Goal: Communication & Community: Answer question/provide support

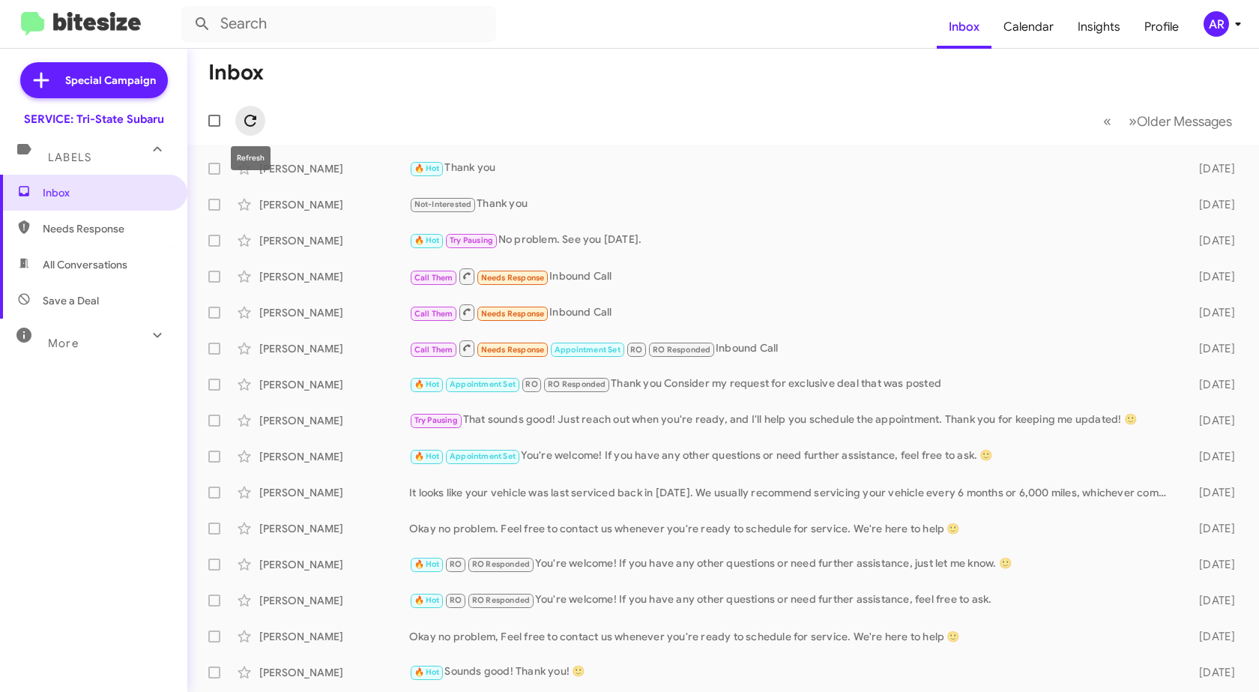
click at [250, 119] on icon at bounding box center [250, 121] width 18 height 18
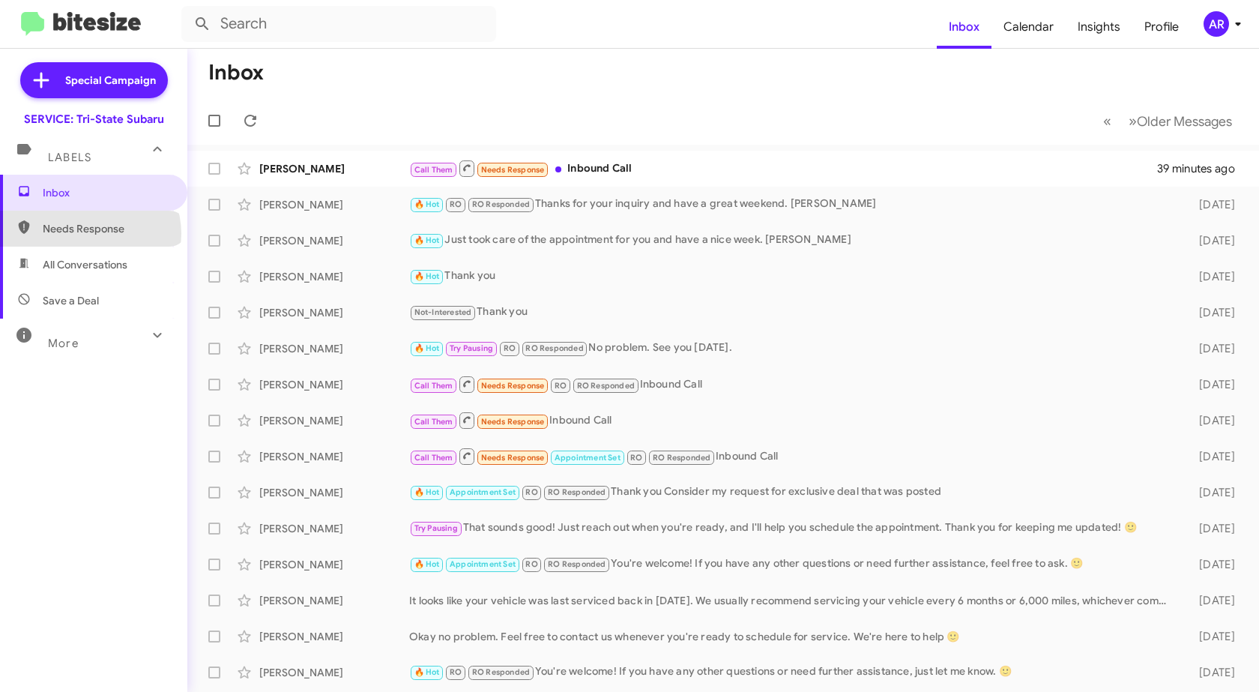
click at [89, 234] on span "Needs Response" at bounding box center [106, 228] width 127 height 15
type input "in:needs-response"
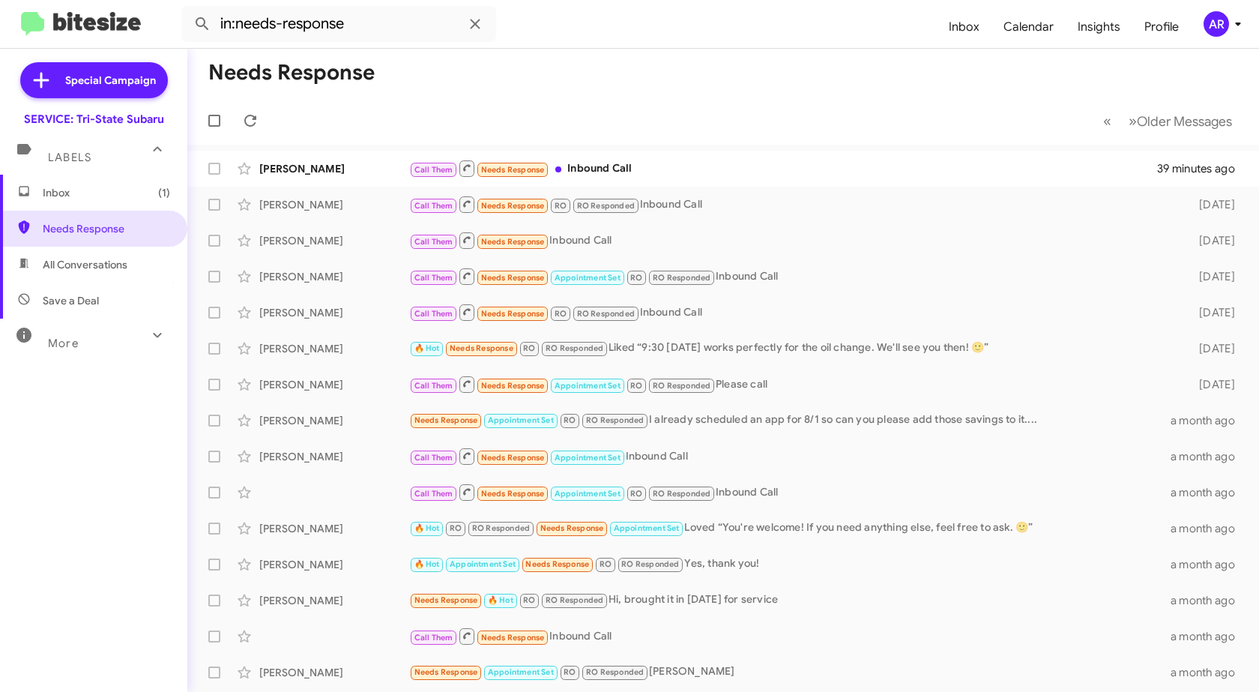
click at [112, 190] on span "Inbox (1)" at bounding box center [106, 192] width 127 height 15
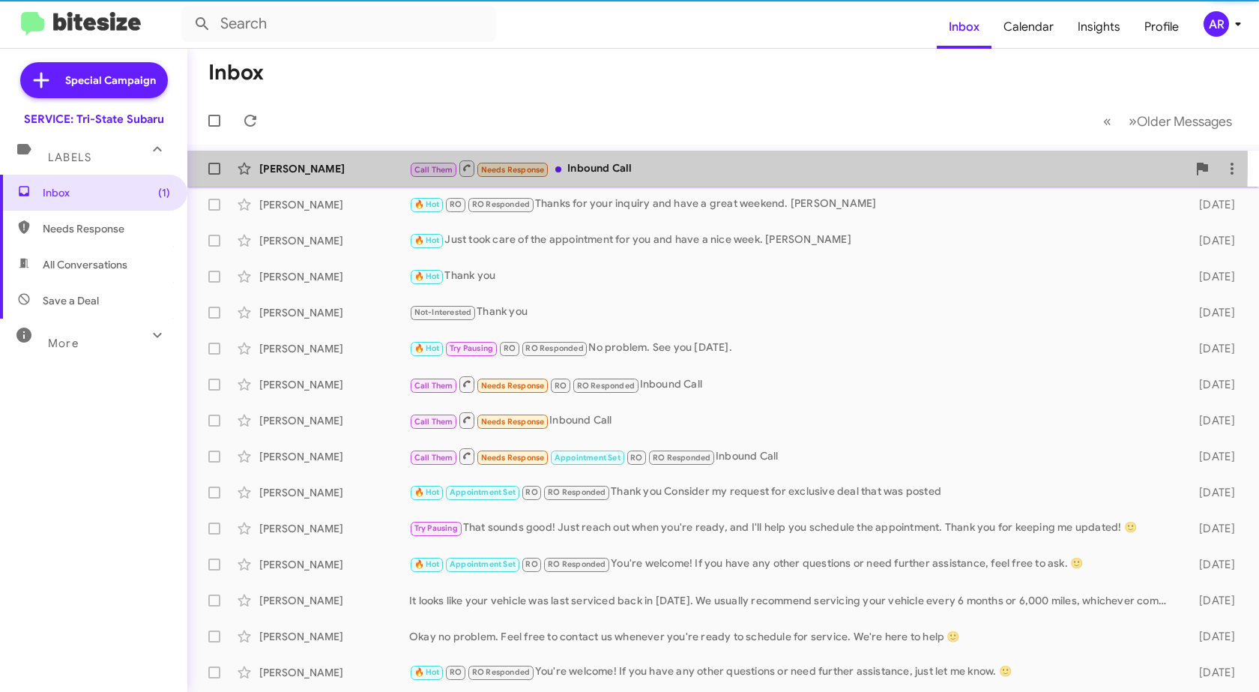
click at [366, 162] on div "[PERSON_NAME]" at bounding box center [334, 168] width 150 height 15
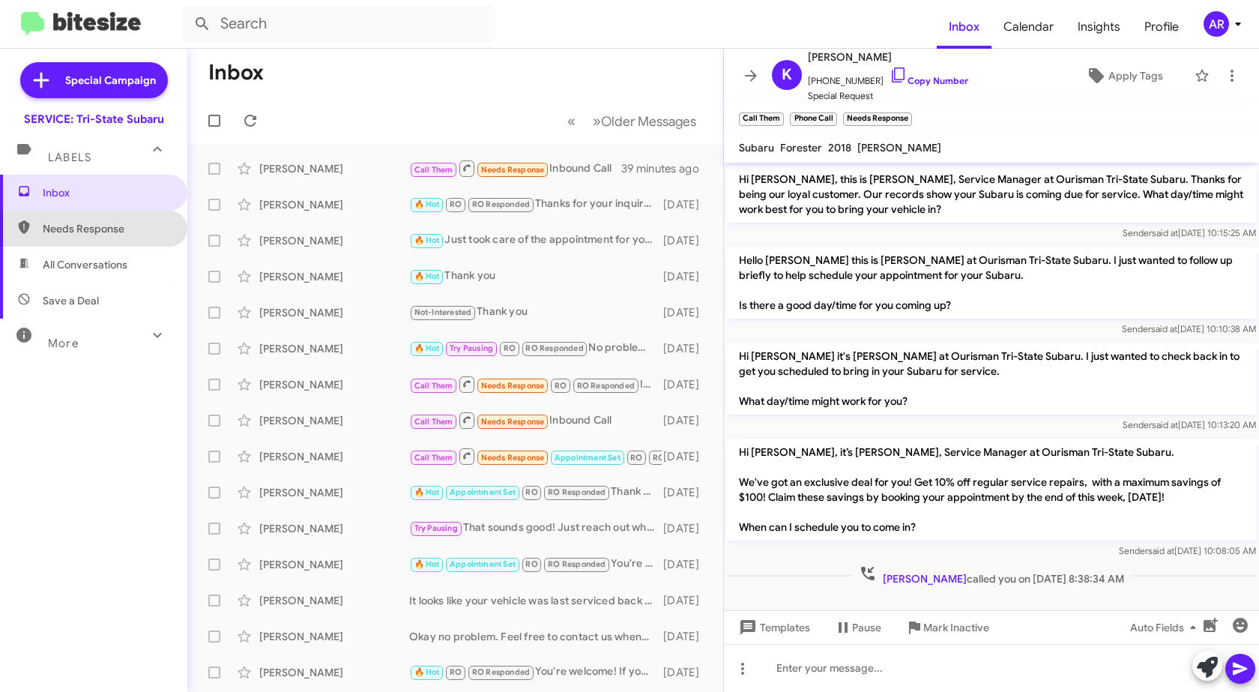
click at [109, 221] on span "Needs Response" at bounding box center [106, 228] width 127 height 15
type input "in:needs-response"
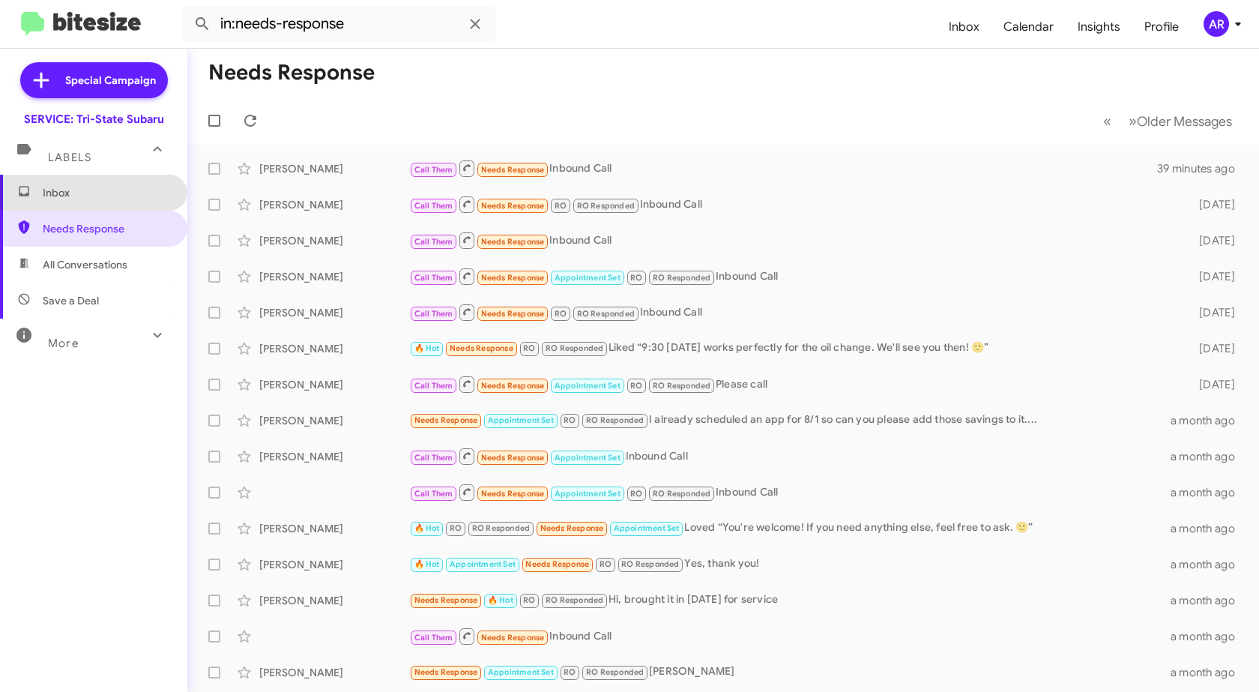
click at [130, 186] on span "Inbox" at bounding box center [106, 192] width 127 height 15
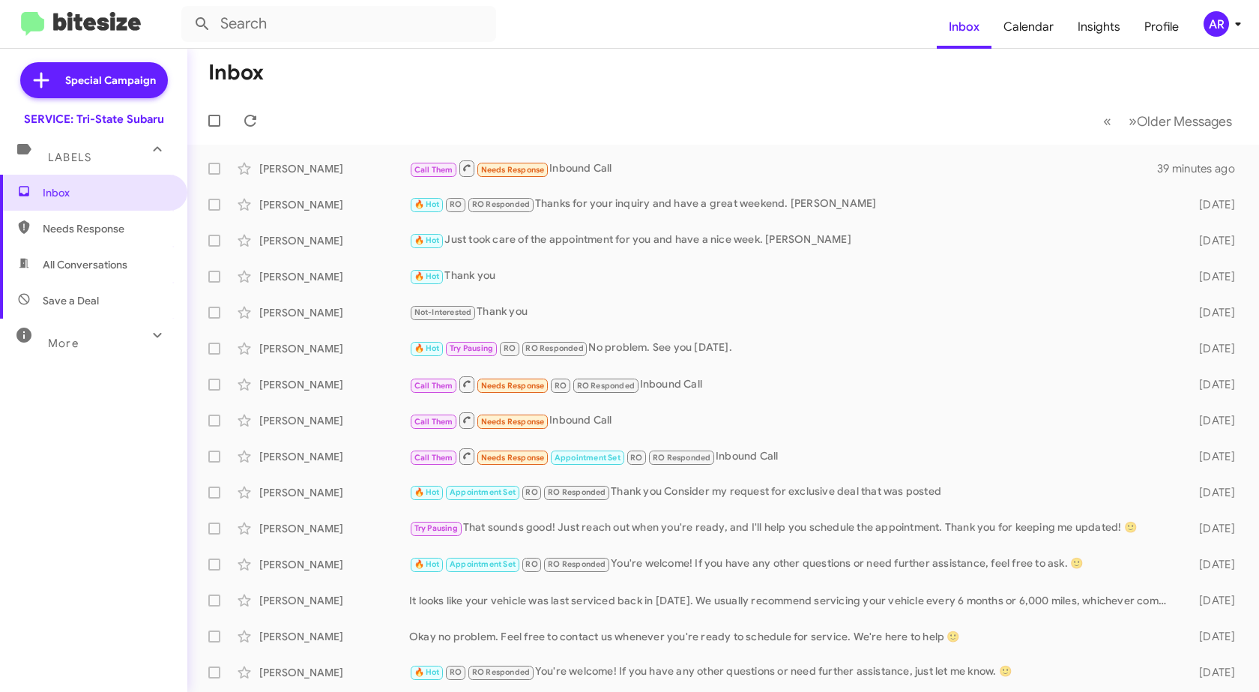
click at [93, 261] on span "All Conversations" at bounding box center [85, 264] width 85 height 15
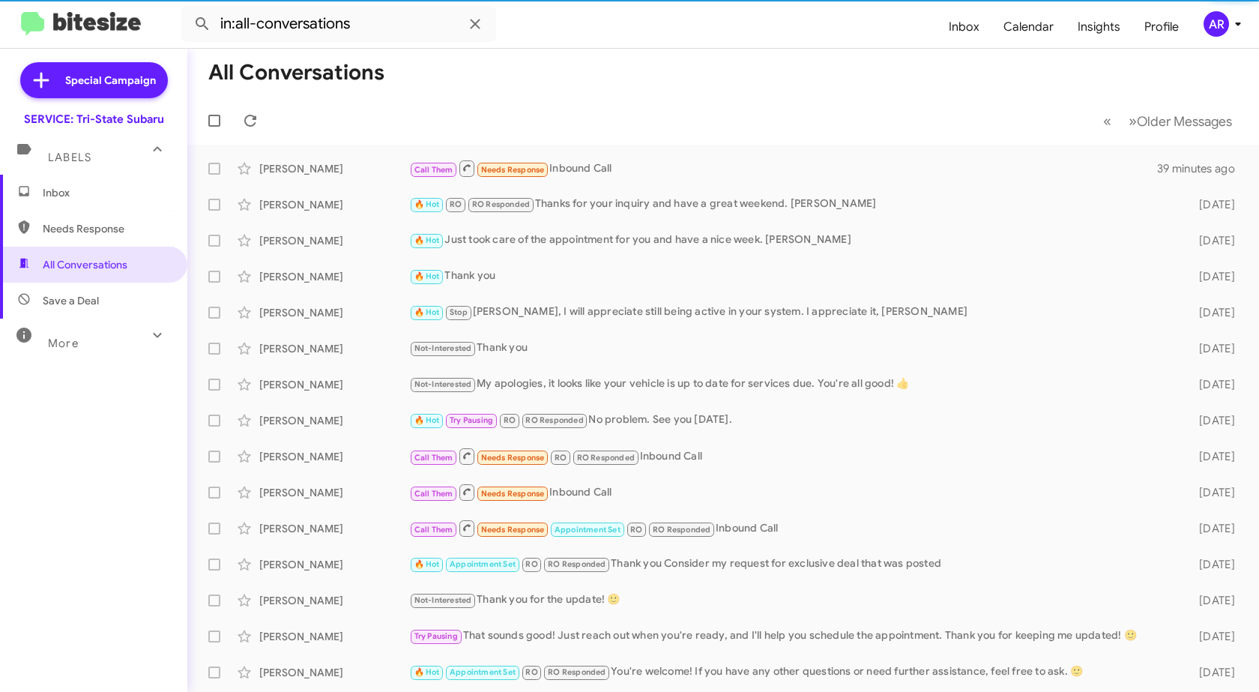
click at [88, 295] on span "Save a Deal" at bounding box center [71, 300] width 56 height 15
type input "in:not-interested"
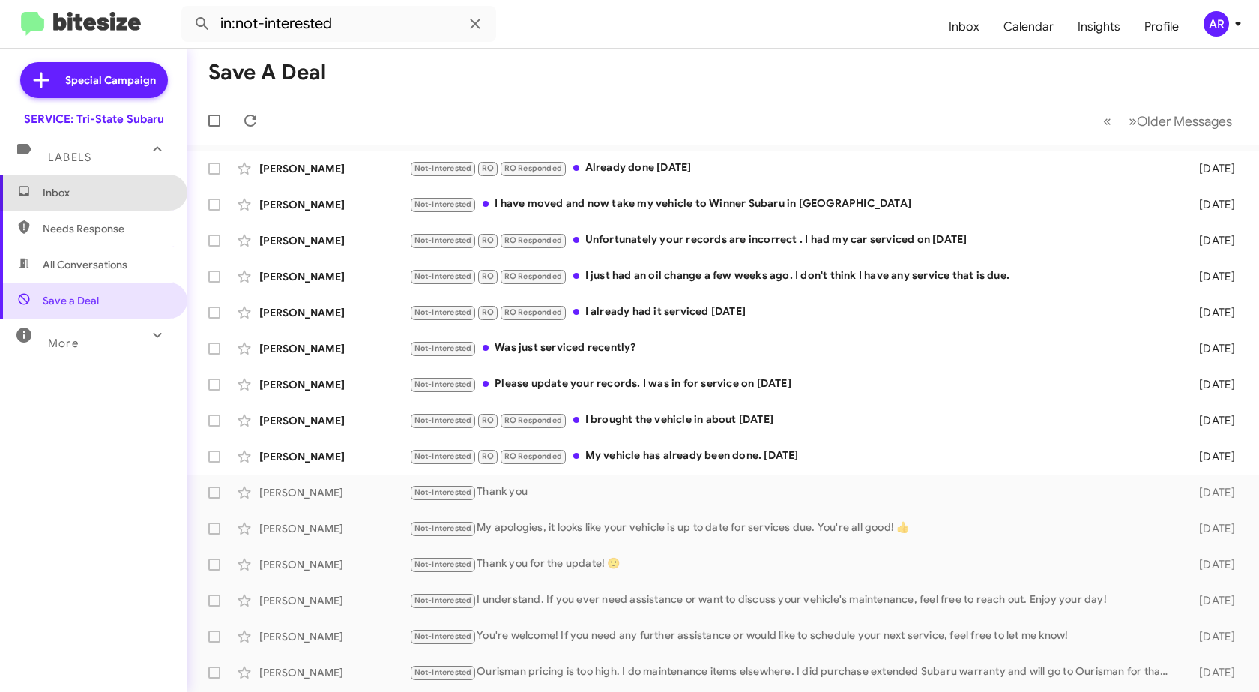
click at [112, 181] on span "Inbox" at bounding box center [93, 193] width 187 height 36
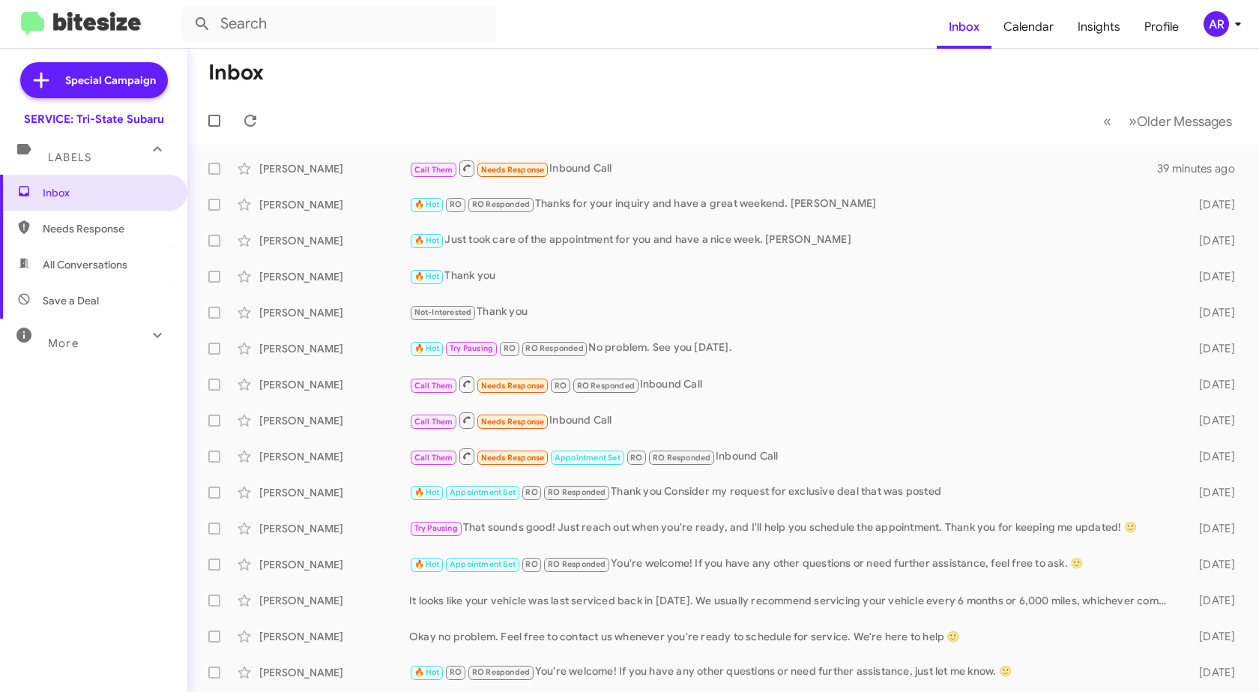
click at [1220, 31] on div "AR" at bounding box center [1216, 23] width 25 height 25
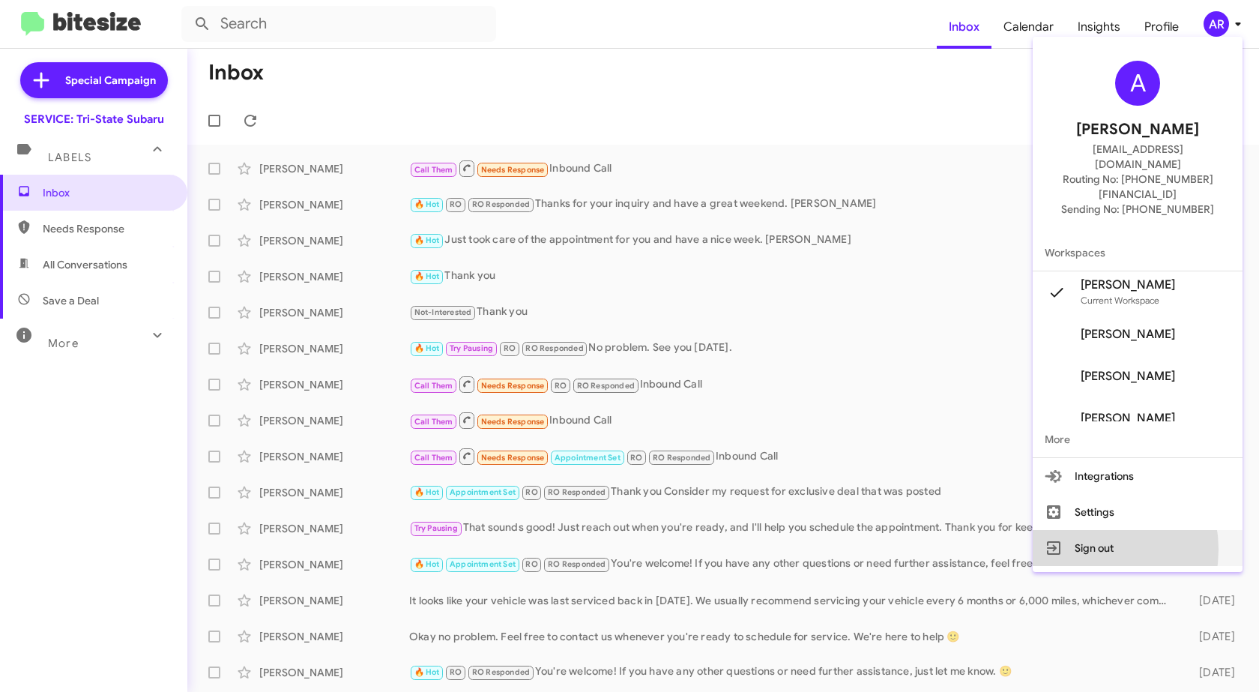
click at [1108, 530] on button "Sign out" at bounding box center [1138, 548] width 210 height 36
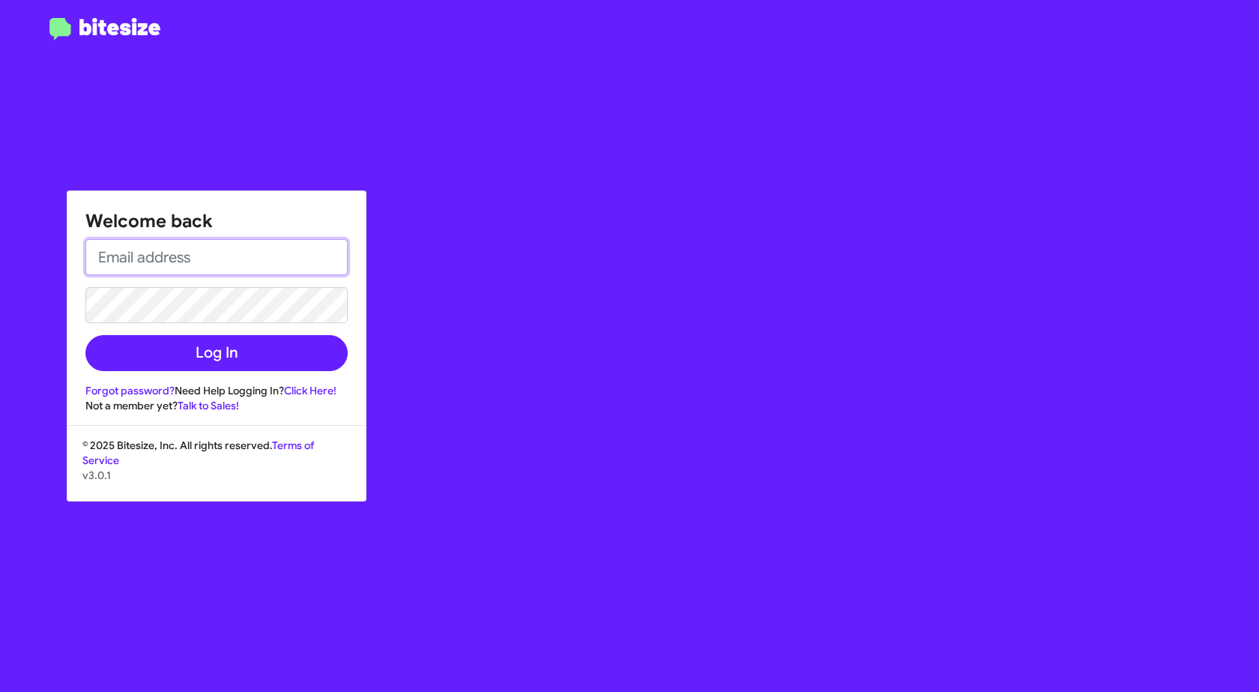
type input "[EMAIL_ADDRESS][DOMAIN_NAME]"
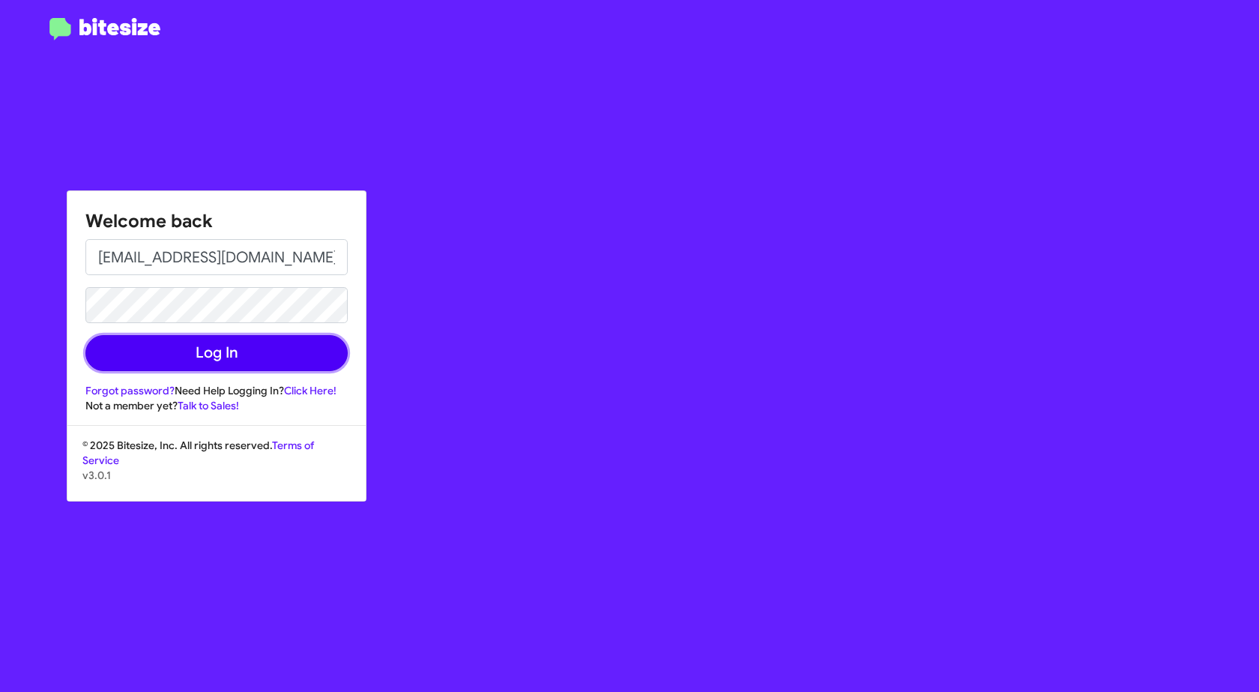
click at [250, 367] on button "Log In" at bounding box center [216, 353] width 262 height 36
